Goal: Find specific page/section: Find specific page/section

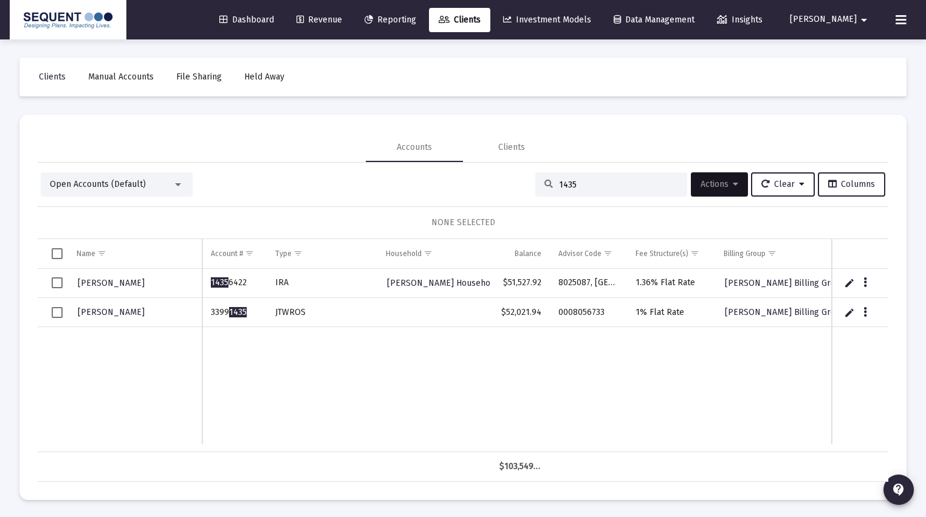
drag, startPoint x: 590, startPoint y: 188, endPoint x: 550, endPoint y: 183, distance: 41.0
click at [550, 183] on div "1435" at bounding box center [611, 184] width 152 height 24
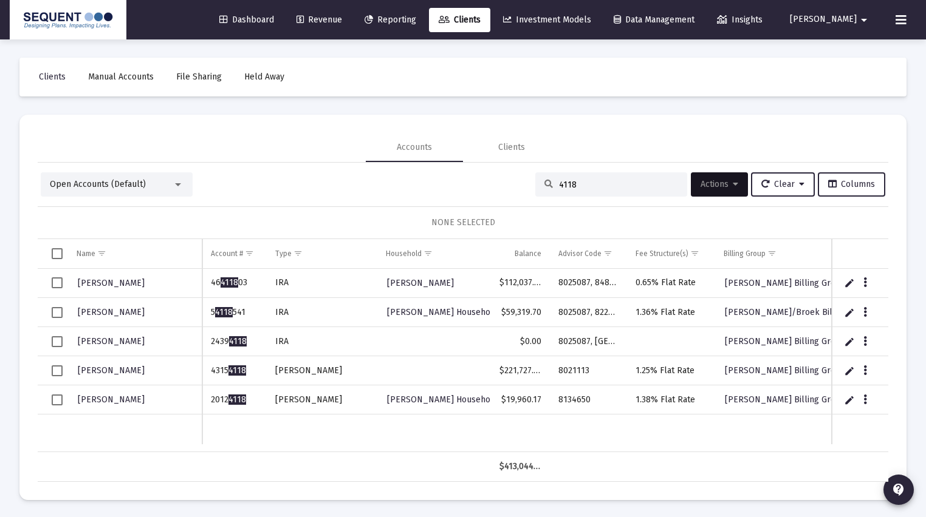
scroll to position [1, 0]
drag, startPoint x: 245, startPoint y: 400, endPoint x: 207, endPoint y: 399, distance: 38.3
click at [207, 399] on td "2012 4118" at bounding box center [234, 399] width 64 height 29
copy td "2012 4118"
drag, startPoint x: 587, startPoint y: 187, endPoint x: 535, endPoint y: 188, distance: 52.2
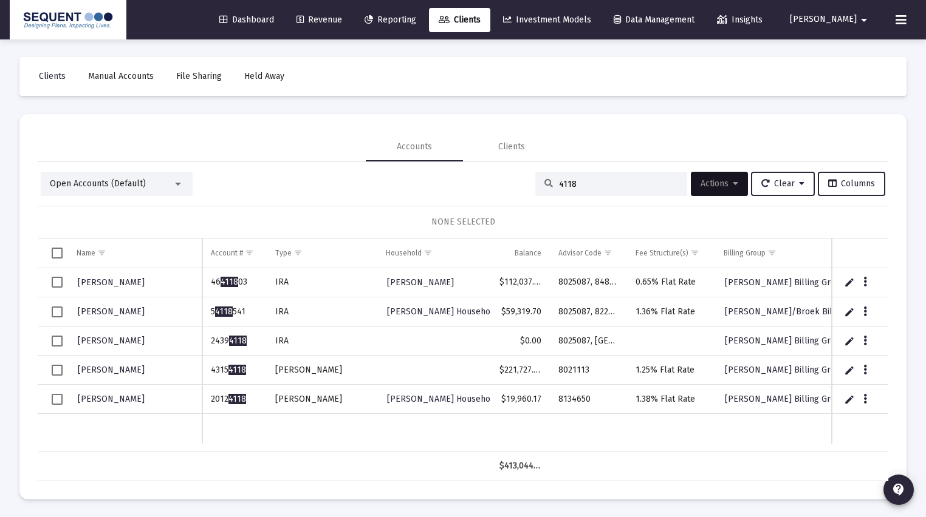
click at [535, 188] on div "4118" at bounding box center [611, 184] width 152 height 24
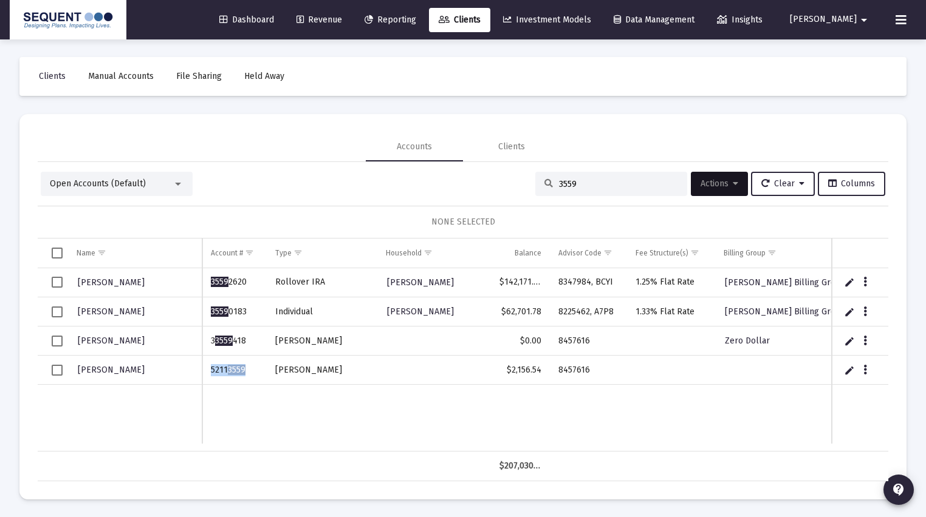
drag, startPoint x: 251, startPoint y: 368, endPoint x: 208, endPoint y: 374, distance: 42.9
click at [208, 374] on td "5211 3559" at bounding box center [234, 370] width 64 height 29
copy td "5211 3559"
drag, startPoint x: 600, startPoint y: 368, endPoint x: 549, endPoint y: 370, distance: 51.1
click at [550, 370] on td "8457616" at bounding box center [589, 370] width 78 height 29
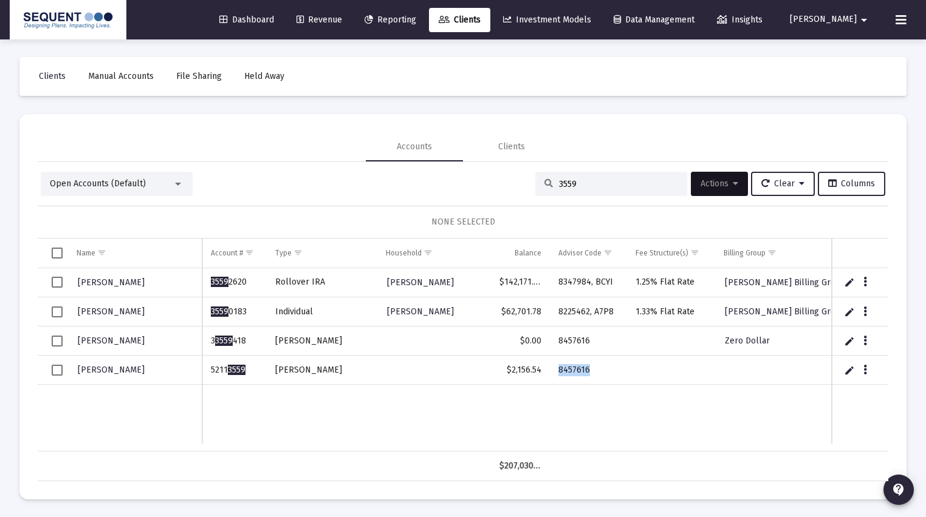
copy td "8457616"
click at [574, 185] on input "3559" at bounding box center [618, 184] width 119 height 10
drag, startPoint x: 581, startPoint y: 183, endPoint x: 527, endPoint y: 186, distance: 53.5
click at [527, 186] on div "Open Accounts (Default) 3559 Actions Clear Columns" at bounding box center [463, 184] width 844 height 24
type input "5512"
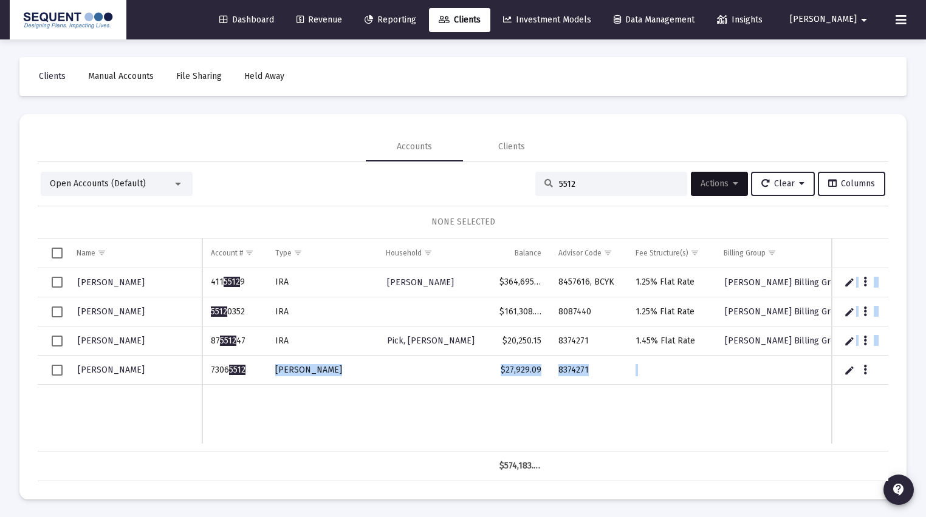
drag, startPoint x: 245, startPoint y: 372, endPoint x: 197, endPoint y: 373, distance: 48.6
click at [197, 373] on div "[PERSON_NAME] 411 5512 9 [PERSON_NAME] [PERSON_NAME] $364,695.73 8457616, BCYK …" at bounding box center [463, 359] width 850 height 183
click at [236, 374] on td "7306 5512" at bounding box center [234, 370] width 64 height 29
drag, startPoint x: 250, startPoint y: 367, endPoint x: 213, endPoint y: 369, distance: 37.1
click at [213, 369] on td "7306 5512" at bounding box center [234, 370] width 64 height 29
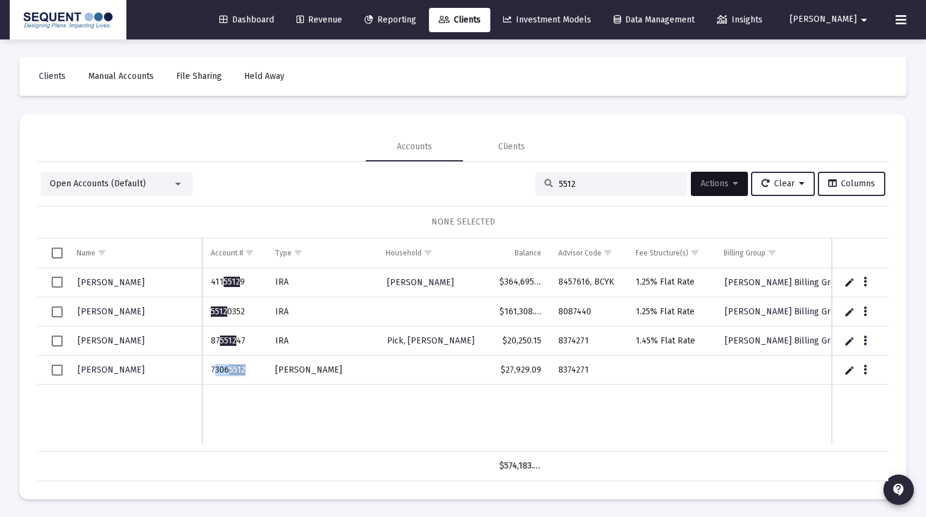
click at [242, 371] on span "5512" at bounding box center [237, 370] width 16 height 10
drag, startPoint x: 250, startPoint y: 369, endPoint x: 211, endPoint y: 372, distance: 38.3
click at [211, 372] on td "7306 5512" at bounding box center [234, 370] width 64 height 29
copy td "7306 5512"
